Goal: Task Accomplishment & Management: Manage account settings

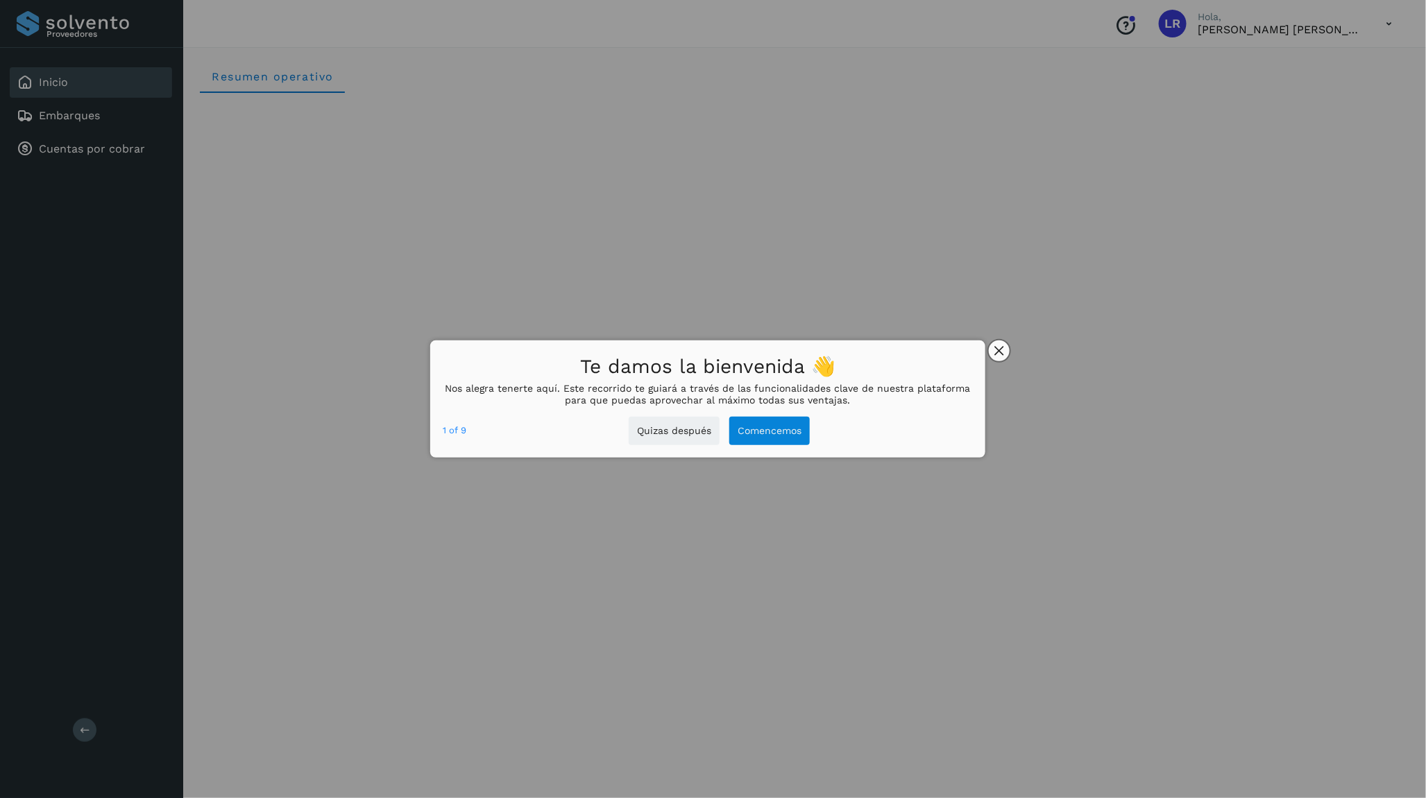
click at [993, 348] on button "close," at bounding box center [999, 351] width 21 height 21
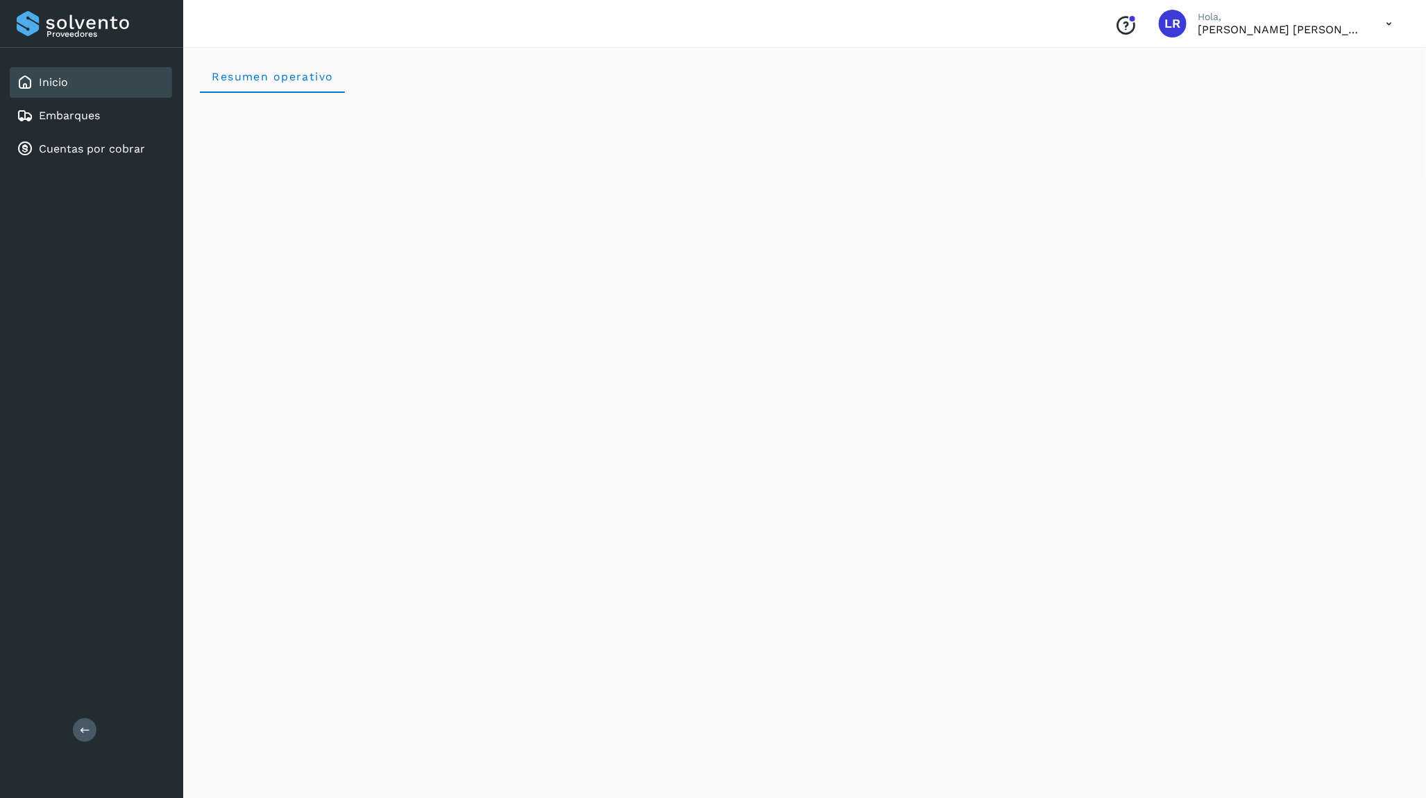
click at [1380, 27] on icon at bounding box center [1389, 24] width 28 height 28
click at [1390, 18] on div at bounding box center [713, 399] width 1426 height 798
click at [1394, 24] on icon at bounding box center [1389, 24] width 28 height 28
click at [1337, 60] on div "Cerrar sesión" at bounding box center [1320, 62] width 165 height 26
